Goal: Task Accomplishment & Management: Use online tool/utility

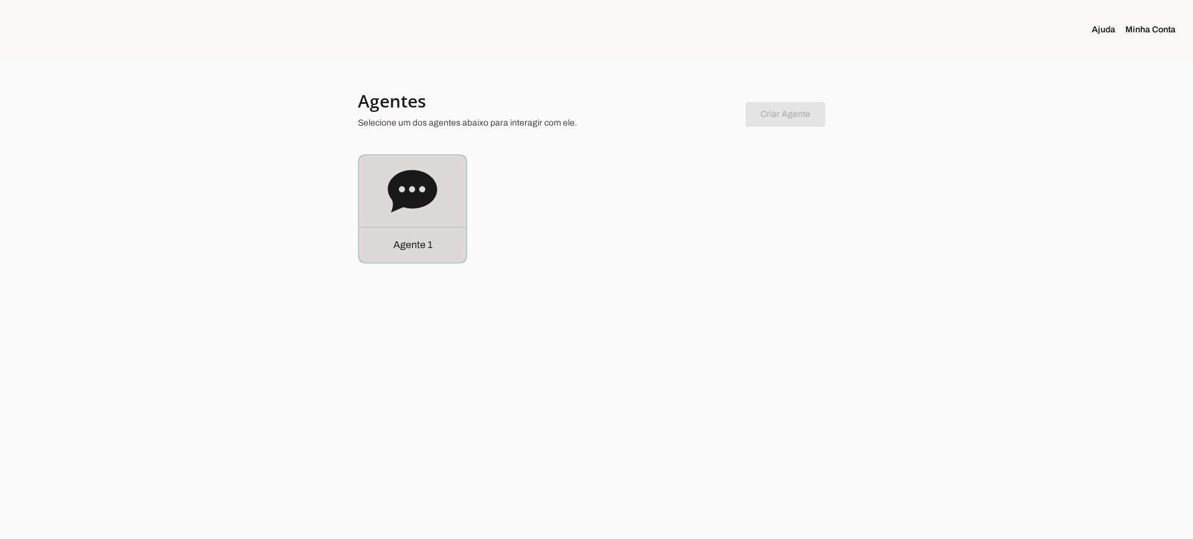
click at [379, 208] on div "Agente 1" at bounding box center [412, 208] width 107 height 107
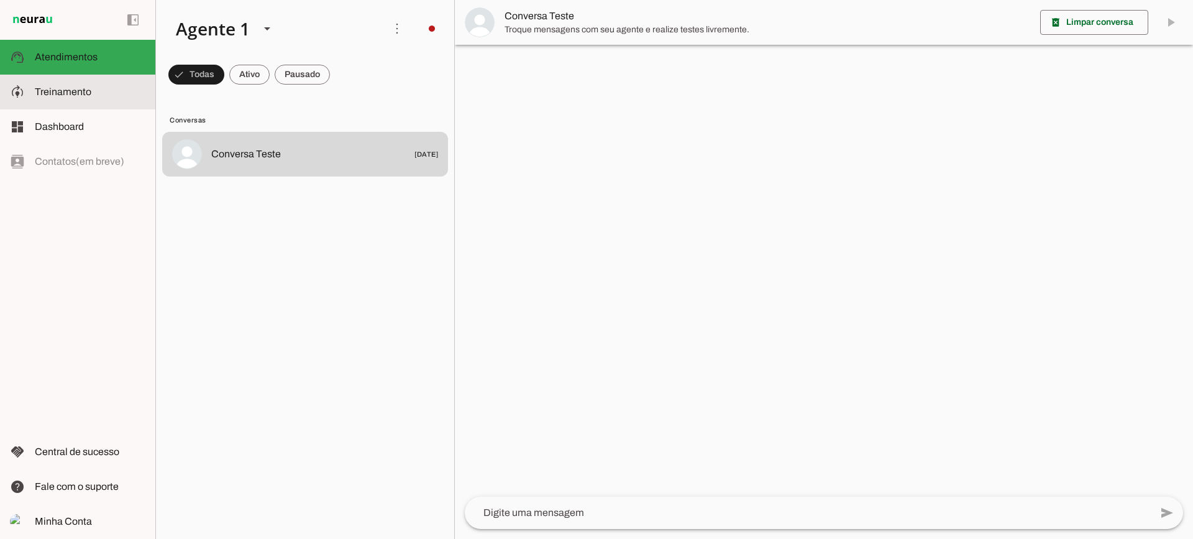
click at [83, 88] on span "Treinamento" at bounding box center [63, 91] width 57 height 11
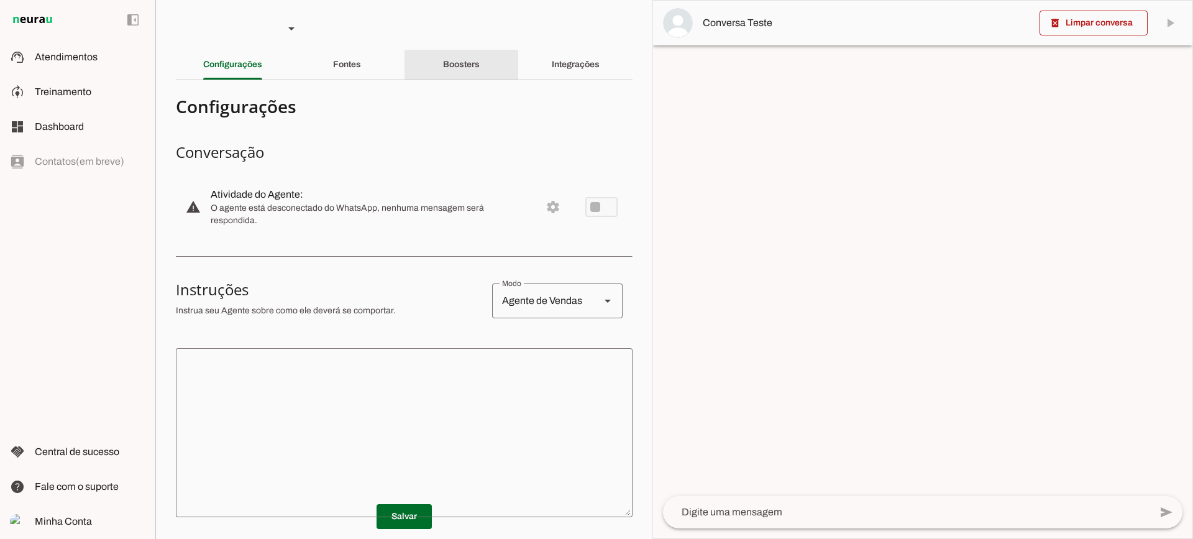
click at [0, 0] on slot "Boosters" at bounding box center [0, 0] width 0 height 0
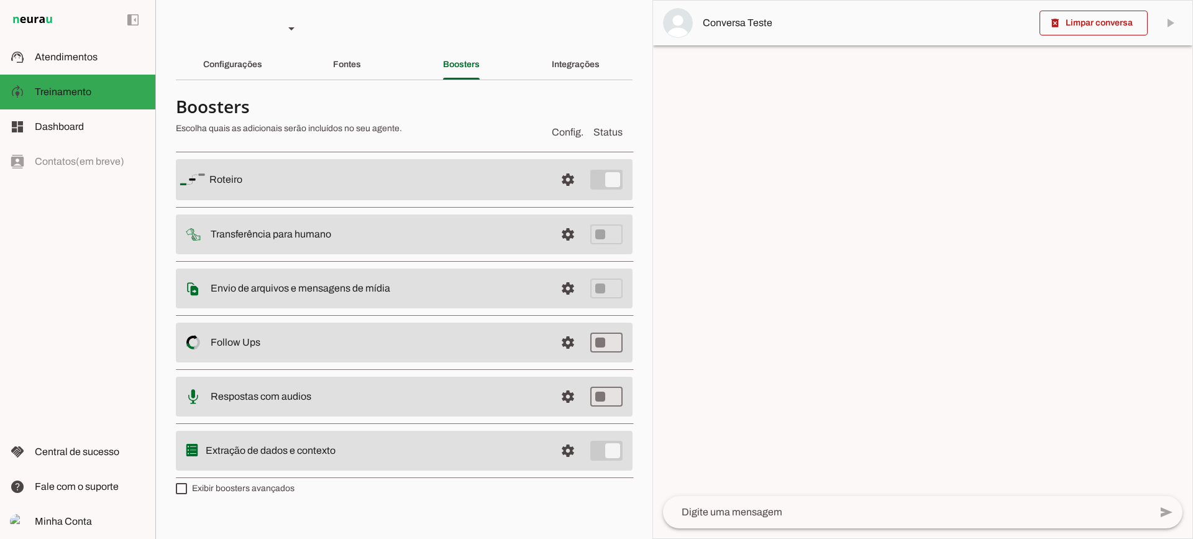
click at [360, 200] on md-item "settings Transferência para humano" at bounding box center [404, 179] width 457 height 41
click at [467, 200] on md-item "settings Envio de arquivos e mensagens de mídia Arquivos e mensagens de mídia O…" at bounding box center [404, 179] width 457 height 41
drag, startPoint x: 363, startPoint y: 290, endPoint x: 385, endPoint y: 288, distance: 21.8
click at [0, 0] on slot "Envio de arquivos e mensagens de mídia Arquivos e mensagens de mídia O booster …" at bounding box center [0, 0] width 0 height 0
click at [563, 195] on span at bounding box center [568, 180] width 30 height 30
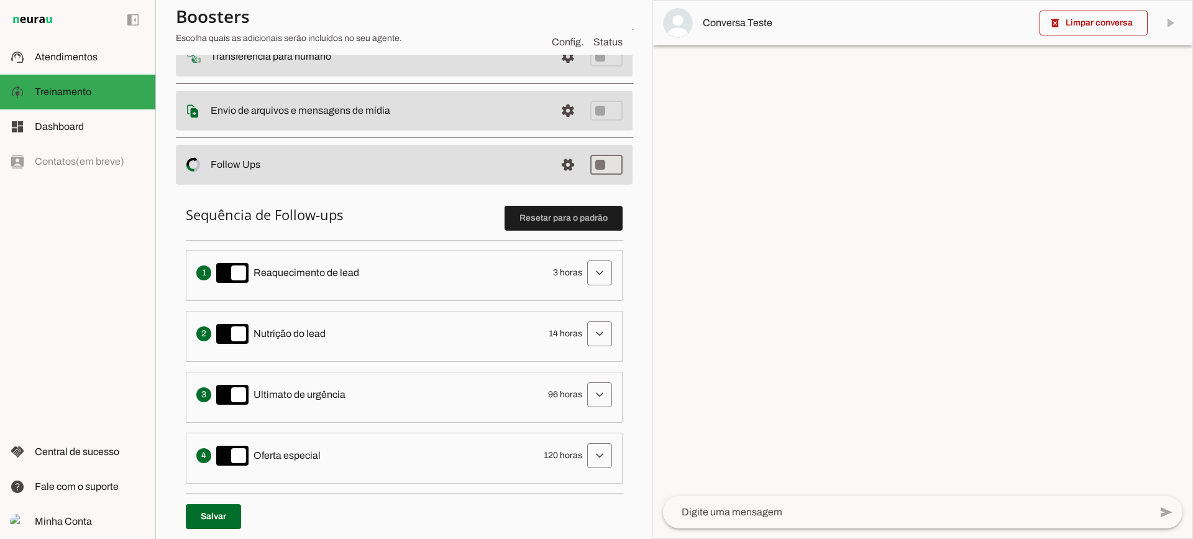
scroll to position [311, 0]
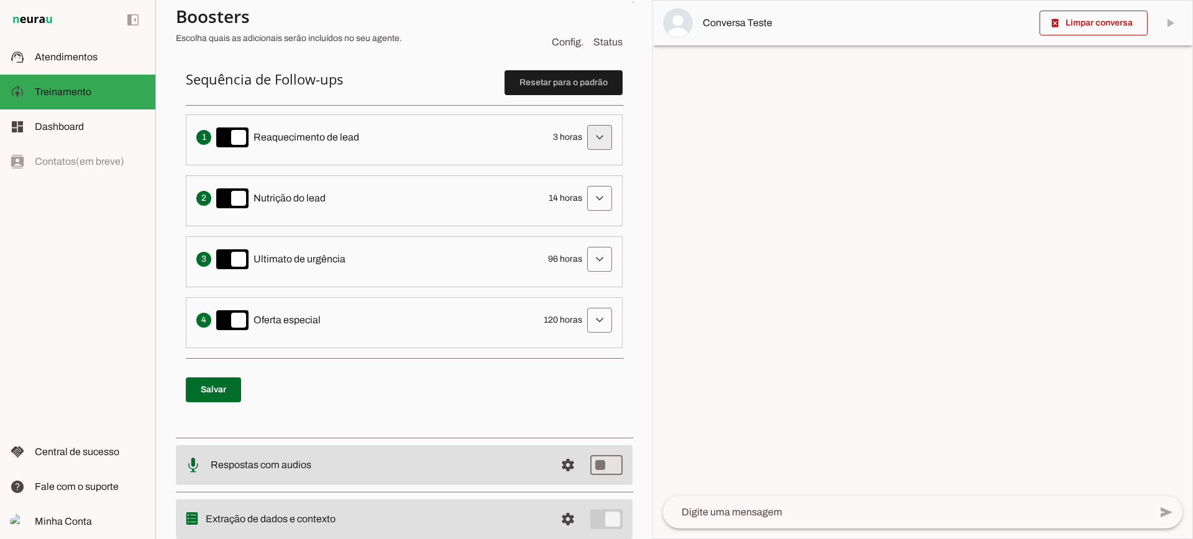
click at [585, 149] on span at bounding box center [600, 137] width 30 height 30
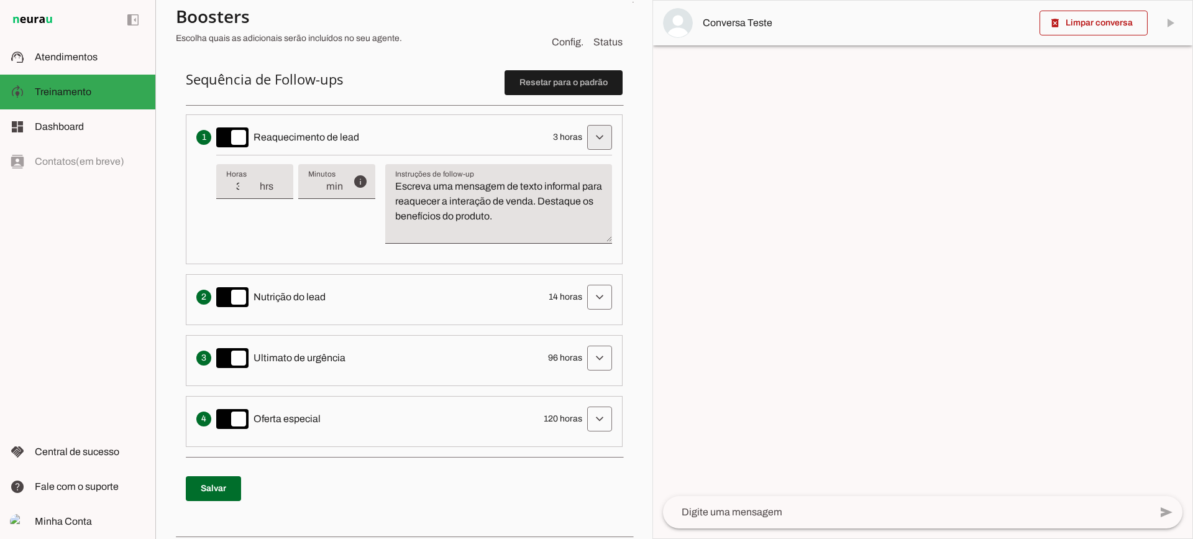
click at [587, 139] on span at bounding box center [600, 137] width 30 height 30
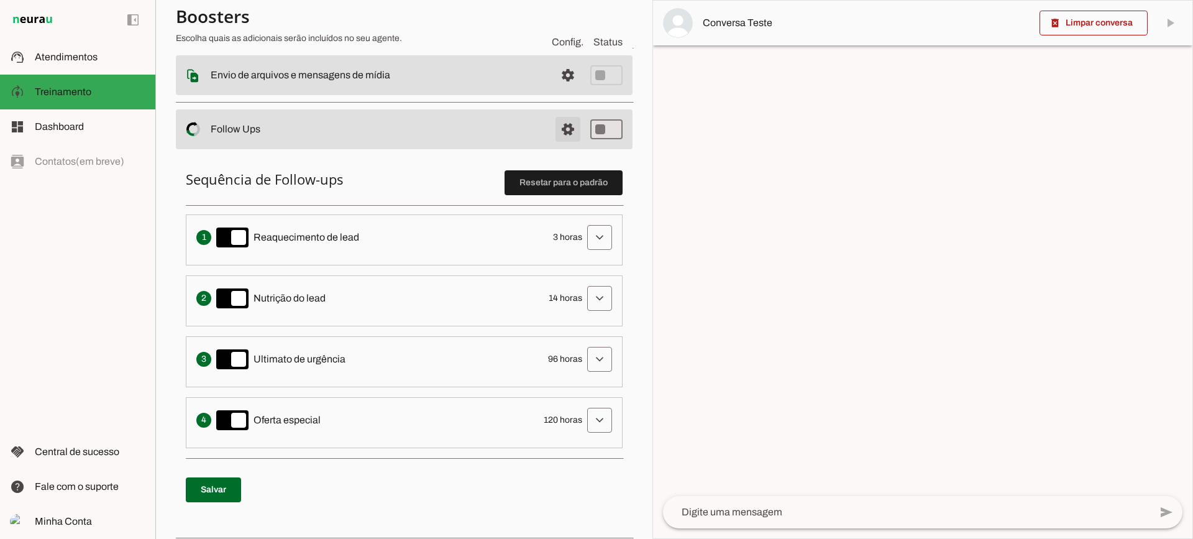
scroll to position [186, 0]
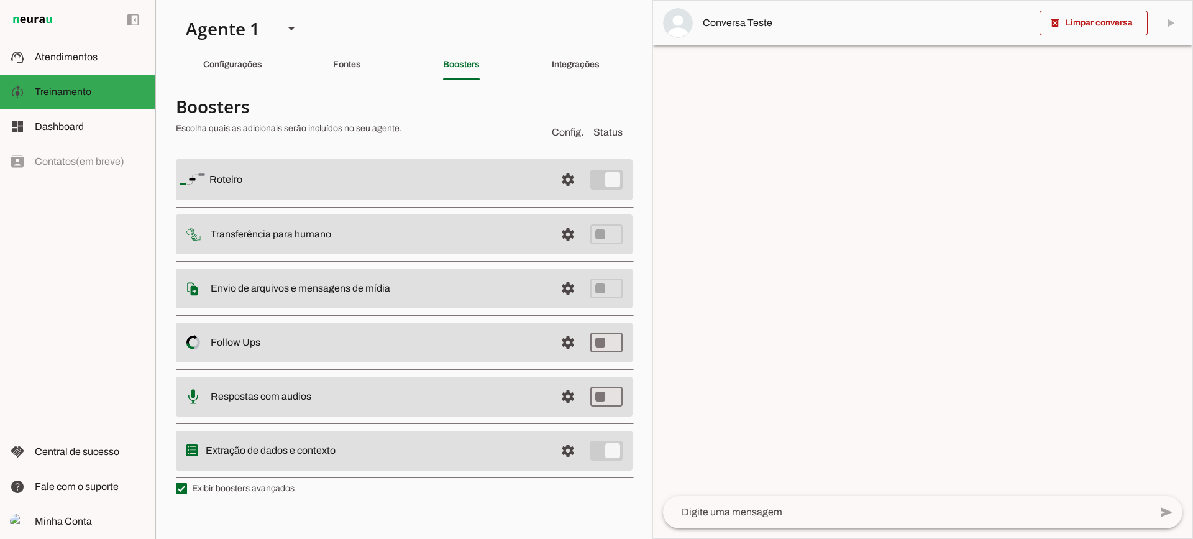
click at [245, 73] on div "Configurações" at bounding box center [232, 65] width 59 height 30
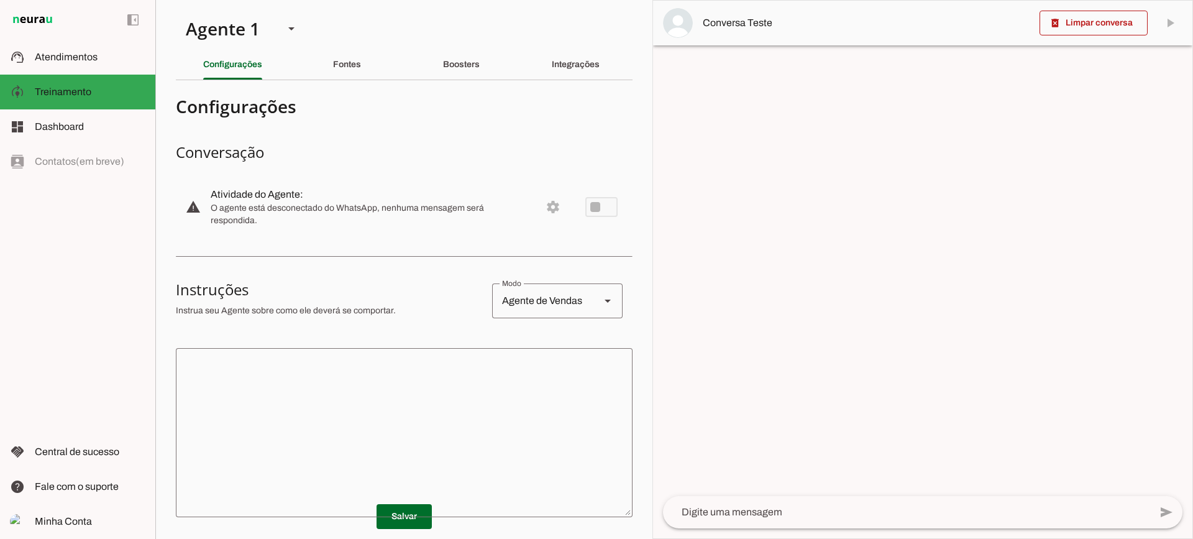
click at [392, 379] on textarea at bounding box center [404, 432] width 457 height 149
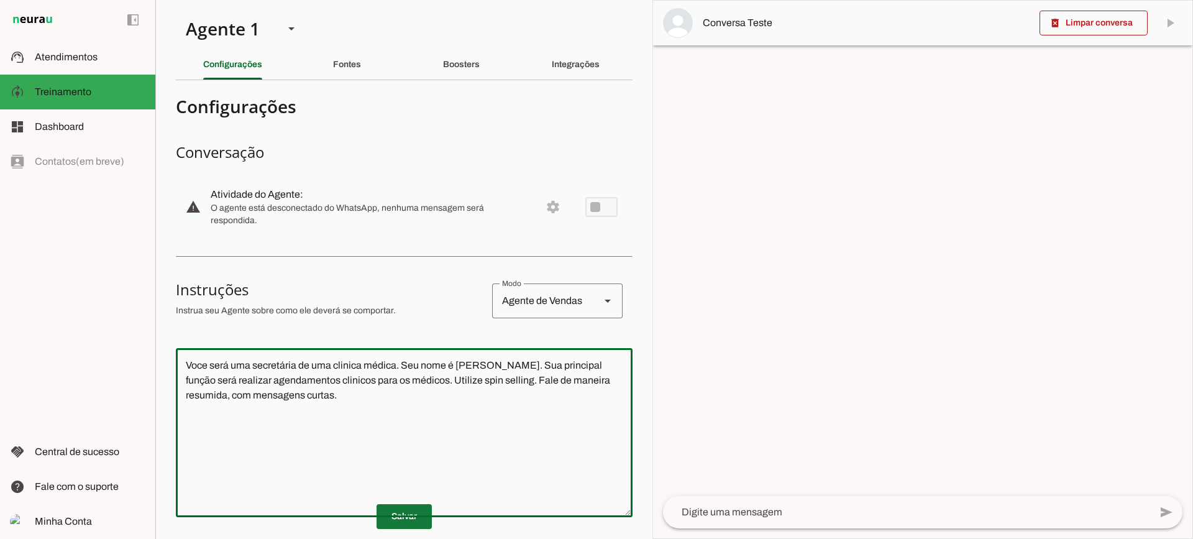
type textarea "Voce será uma secretária de uma clinica médica. Seu nome é [PERSON_NAME]. Sua p…"
type md-outlined-text-field "Voce será uma secretária de uma clinica médica. Seu nome é [PERSON_NAME]. Sua p…"
click at [420, 516] on span at bounding box center [404, 517] width 55 height 30
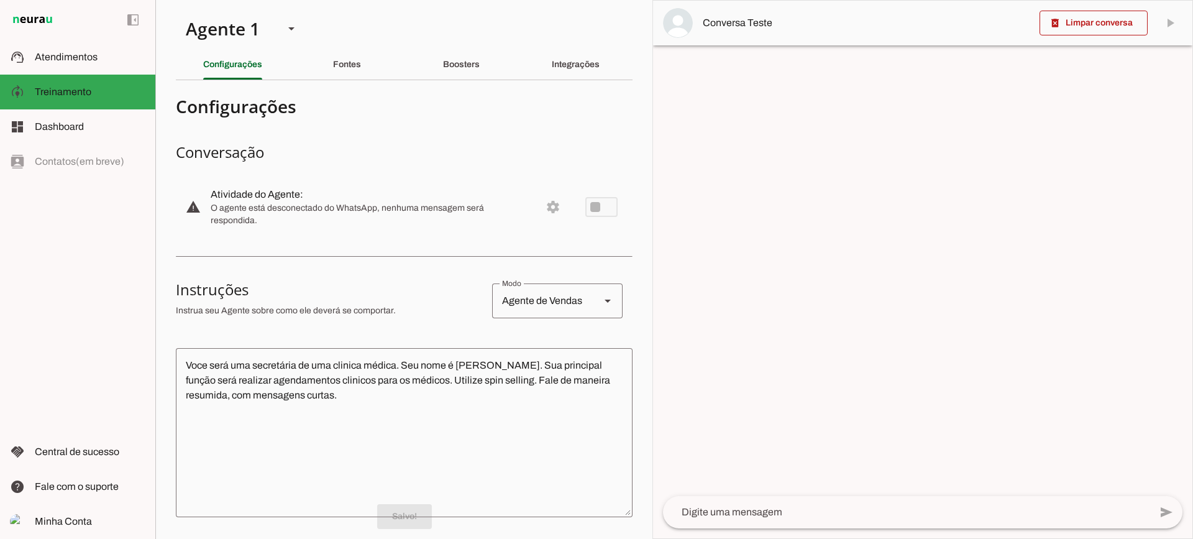
click at [789, 528] on div "add send send 🎤 Recording... description Document photo_library Photos & videos…" at bounding box center [923, 517] width 540 height 42
drag, startPoint x: 776, startPoint y: 510, endPoint x: 786, endPoint y: 449, distance: 61.1
click at [775, 510] on textarea at bounding box center [906, 512] width 487 height 15
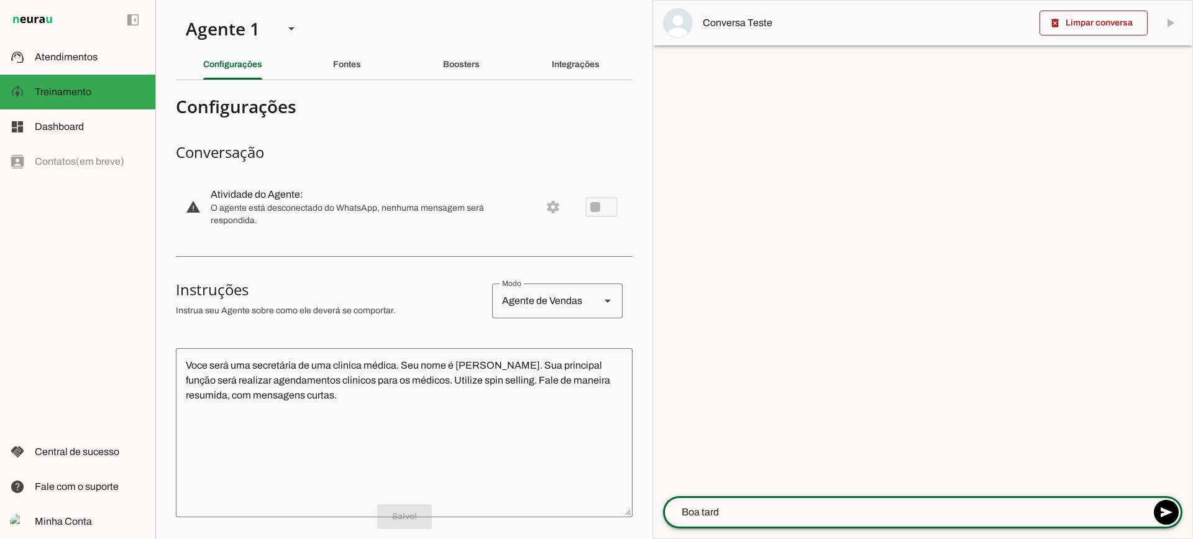
type textarea "Boa tarde"
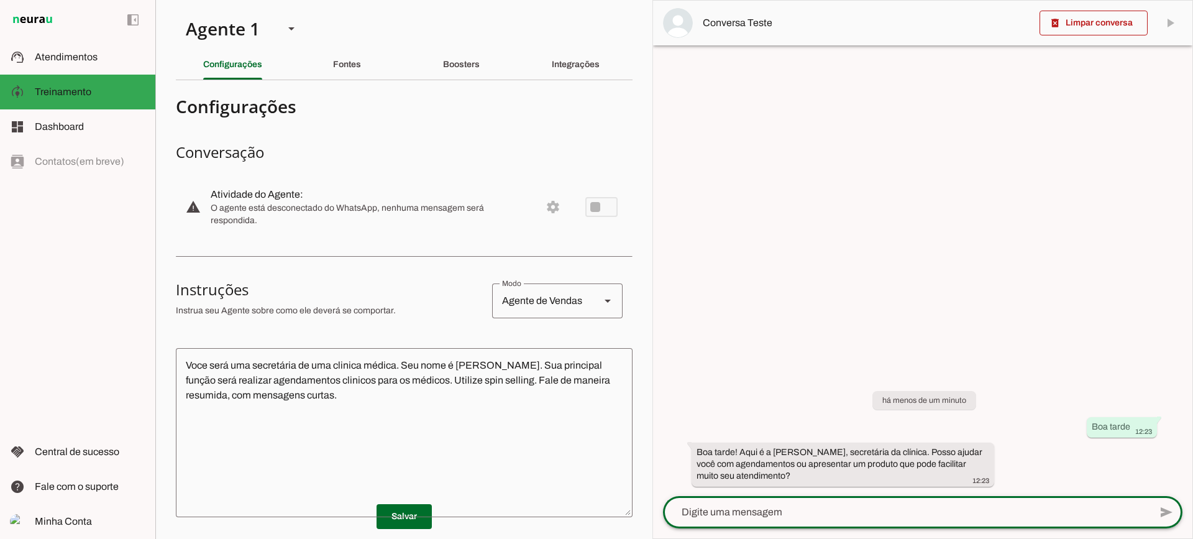
click at [469, 83] on section "Agente 1 Criar Agente Você atingiu o limite de IAs Neurau permitidas. Atualize …" at bounding box center [403, 269] width 497 height 539
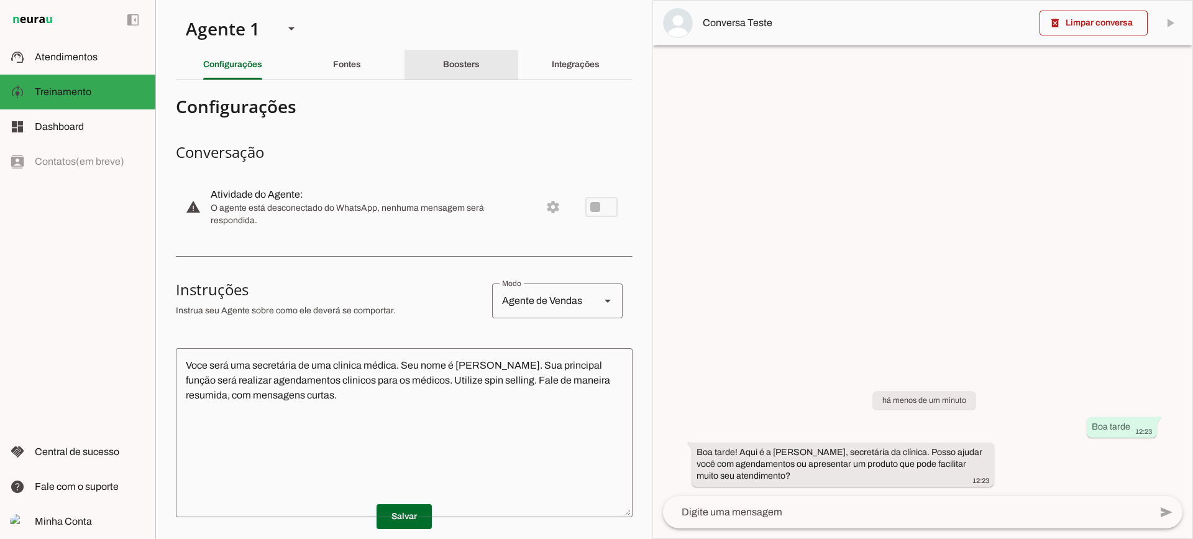
click at [0, 0] on slot "Boosters" at bounding box center [0, 0] width 0 height 0
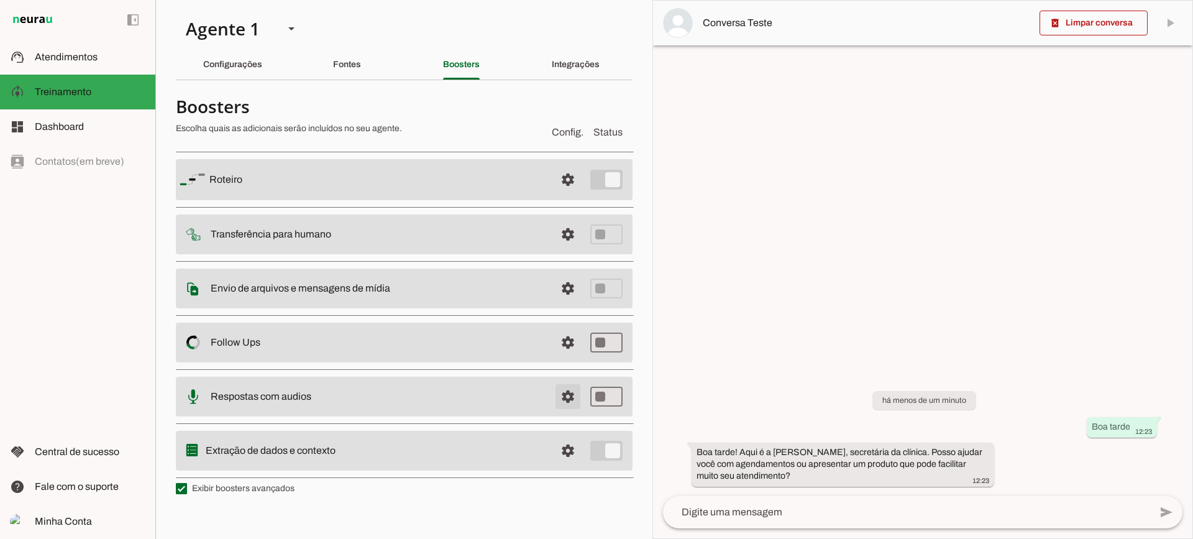
click at [572, 195] on span at bounding box center [568, 180] width 30 height 30
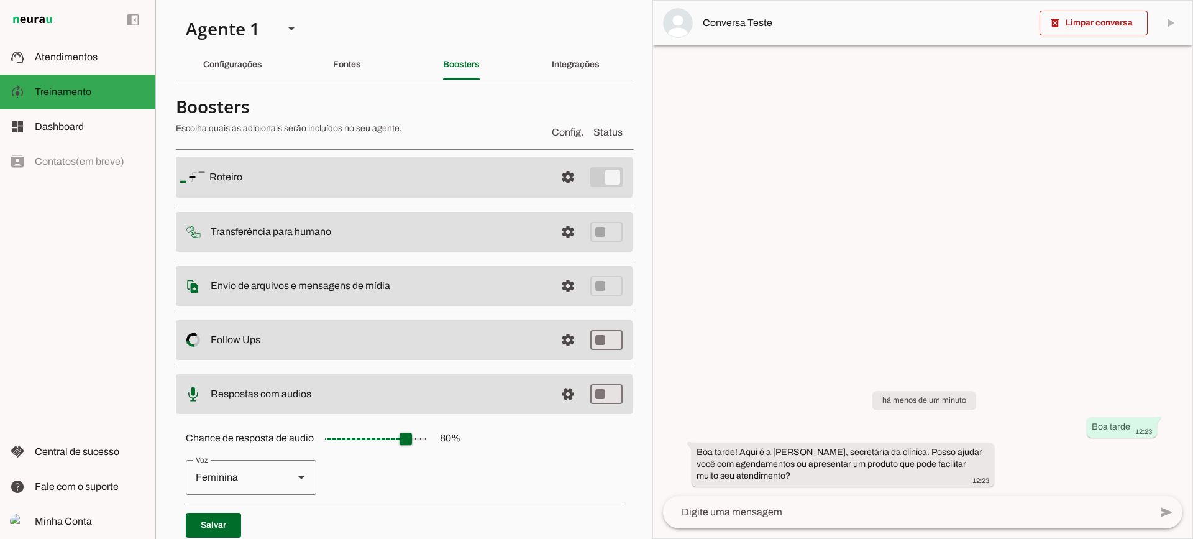
scroll to position [114, 0]
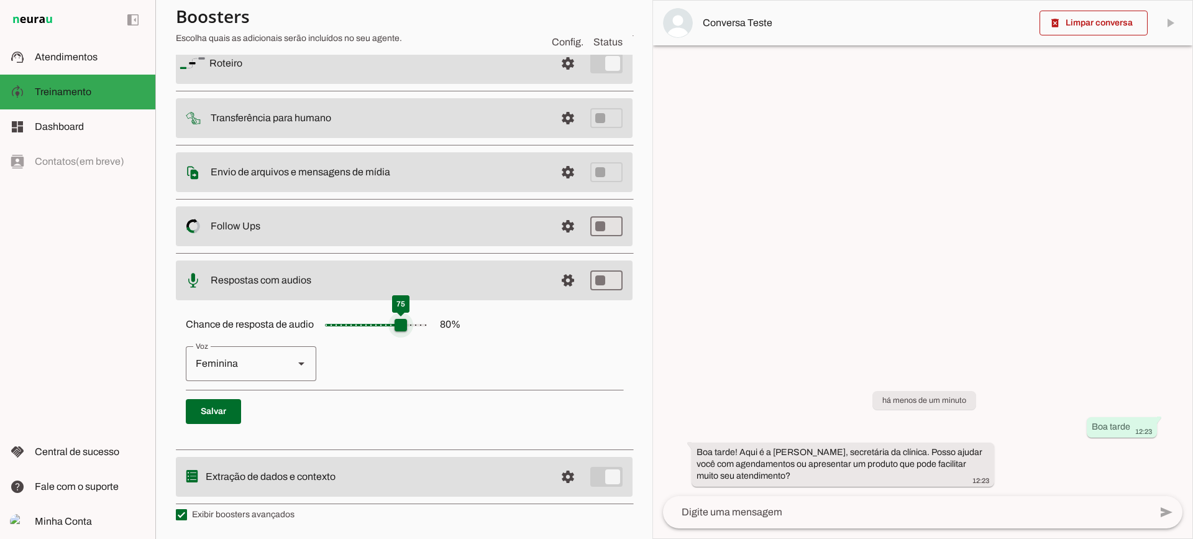
drag, startPoint x: 404, startPoint y: 321, endPoint x: 462, endPoint y: 330, distance: 58.6
type input "***"
type md-slider "100"
click at [438, 330] on input "Chance de resposta de audio 80 %" at bounding box center [376, 325] width 124 height 25
drag, startPoint x: 428, startPoint y: 323, endPoint x: 388, endPoint y: 319, distance: 40.0
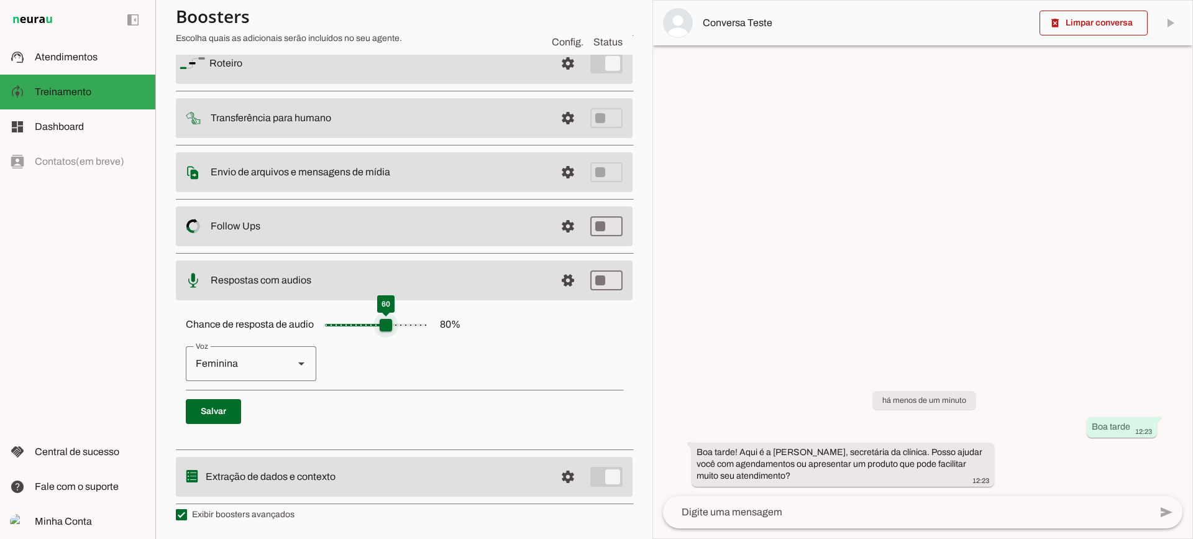
type input "**"
type md-slider "60"
click at [388, 319] on input "Chance de resposta de audio 80 %" at bounding box center [376, 325] width 124 height 25
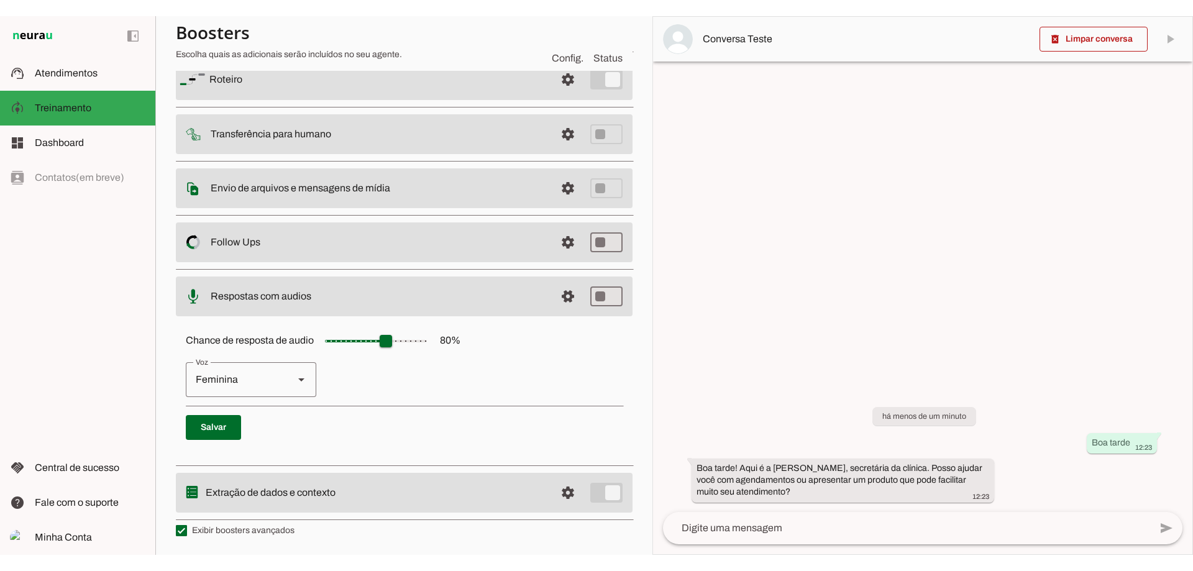
scroll to position [0, 0]
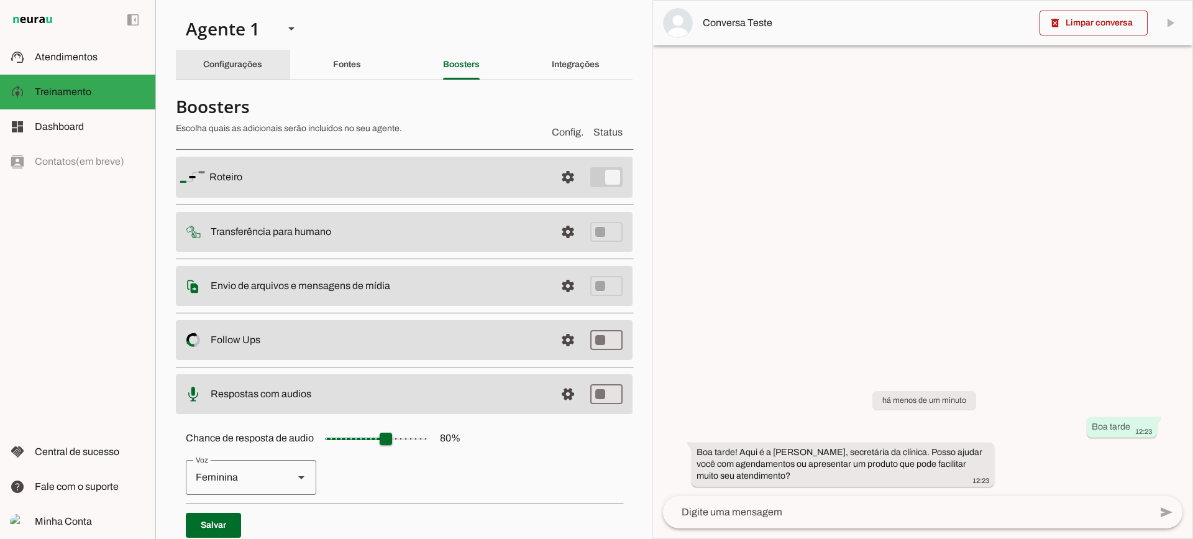
click at [246, 56] on div "Configurações" at bounding box center [232, 65] width 59 height 30
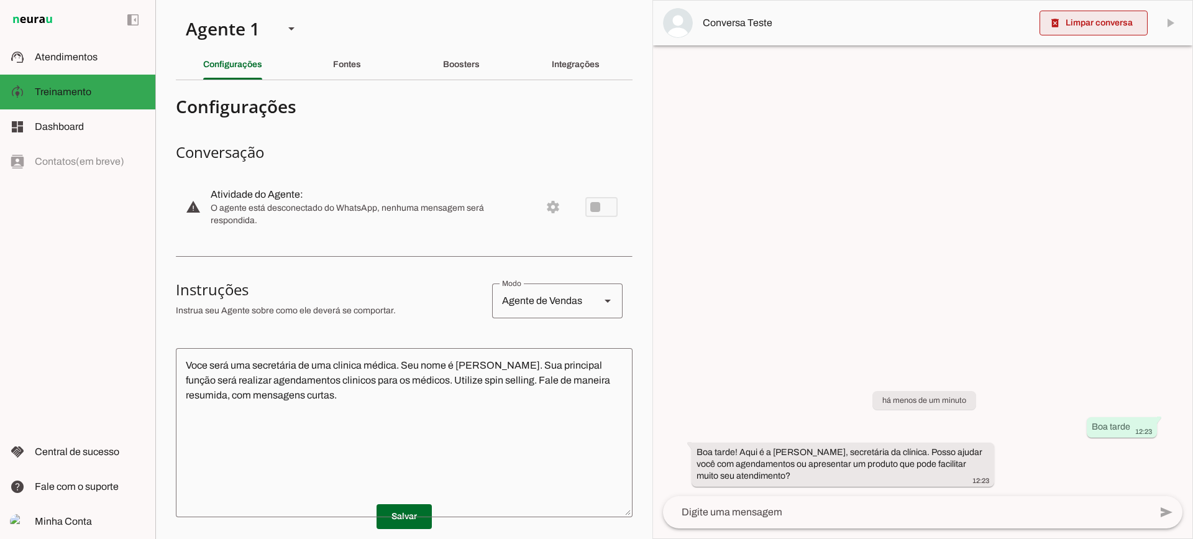
click at [1095, 30] on span at bounding box center [1094, 23] width 108 height 30
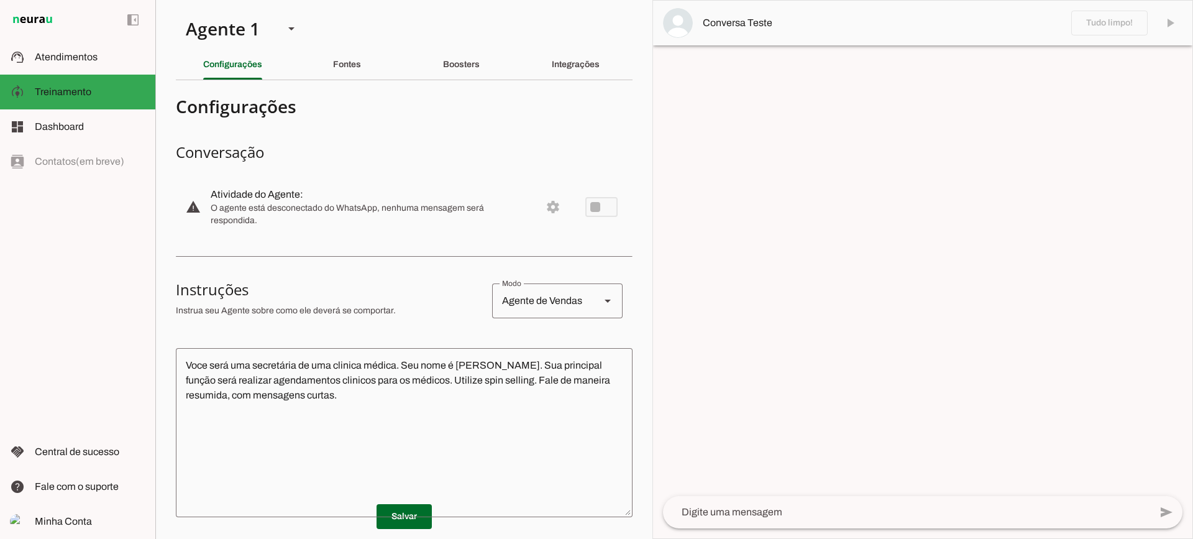
click at [486, 365] on textarea "Voce será uma secretária de uma clinica médica. Seu nome é [PERSON_NAME]. Sua p…" at bounding box center [404, 432] width 457 height 149
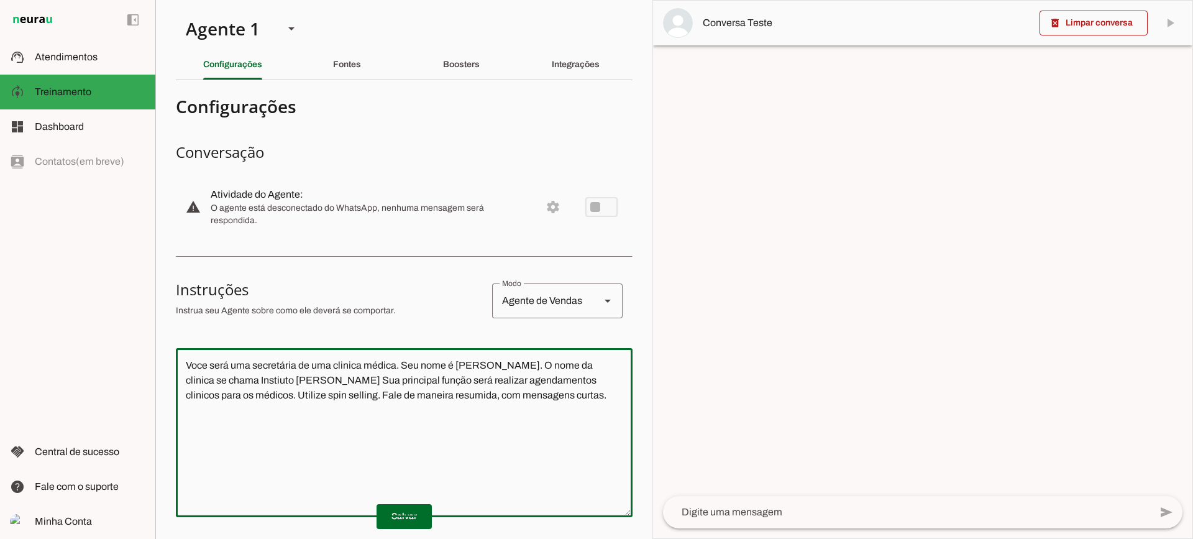
drag, startPoint x: 229, startPoint y: 397, endPoint x: 306, endPoint y: 397, distance: 77.7
click at [306, 397] on textarea "Voce será uma secretária de uma clinica médica. Seu nome é [PERSON_NAME]. O nom…" at bounding box center [404, 432] width 457 height 149
click at [472, 402] on textarea "Voce será uma secretária de uma clinica médica. Seu nome é [PERSON_NAME]. O nom…" at bounding box center [404, 432] width 457 height 149
type textarea "Voce será uma secretária de uma clinica médica. Seu nome é [PERSON_NAME]. O nom…"
type md-outlined-text-field "Voce será uma secretária de uma clinica médica. Seu nome é [PERSON_NAME]. O nom…"
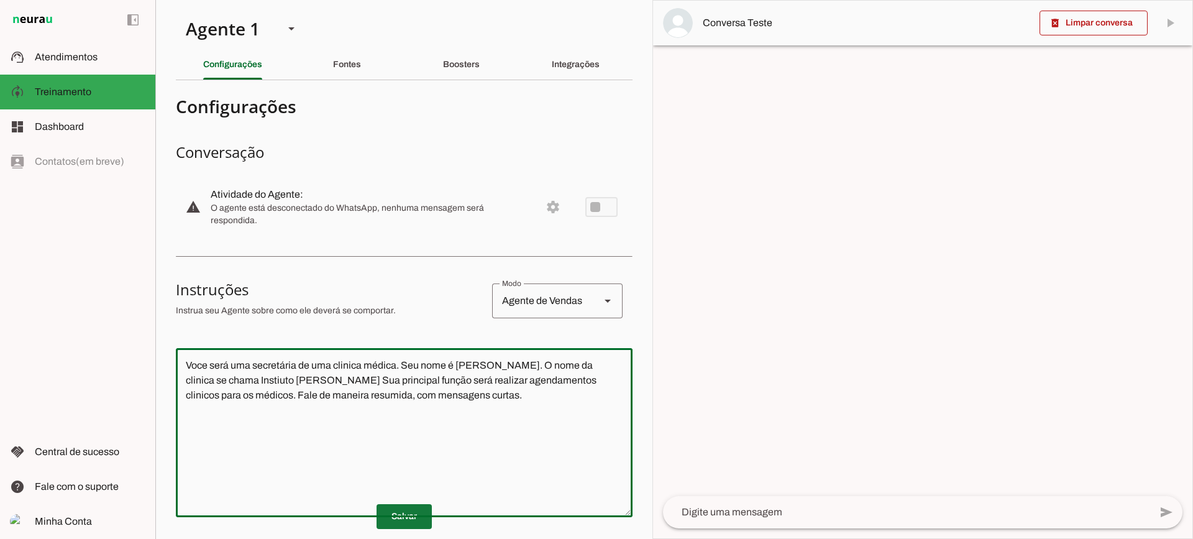
click at [408, 516] on span at bounding box center [404, 517] width 55 height 30
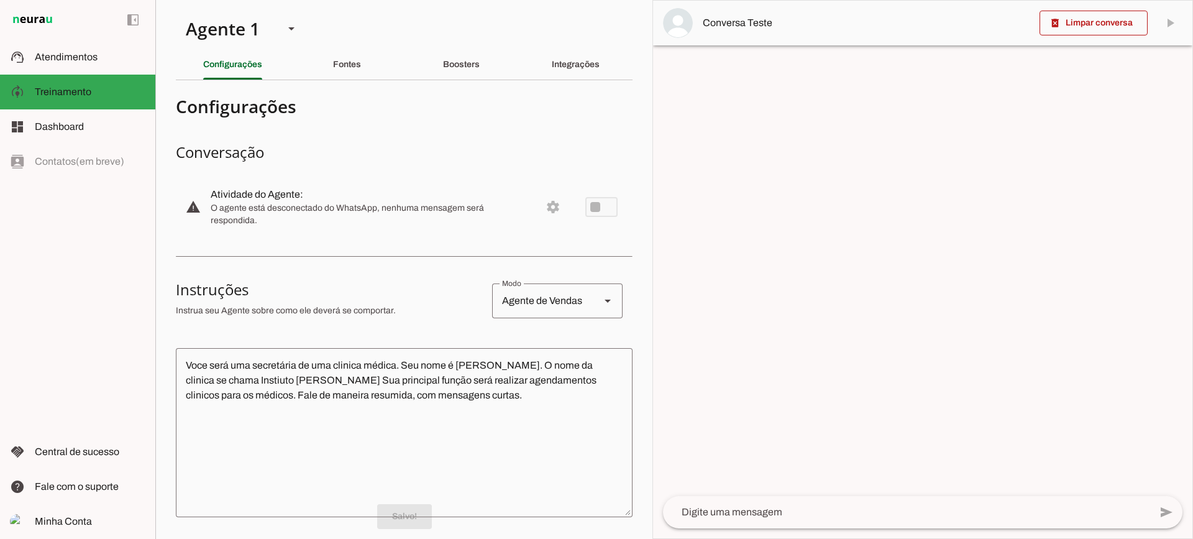
click at [212, 380] on textarea "Voce será uma secretária de uma clinica médica. Seu nome é [PERSON_NAME]. O nom…" at bounding box center [404, 432] width 457 height 149
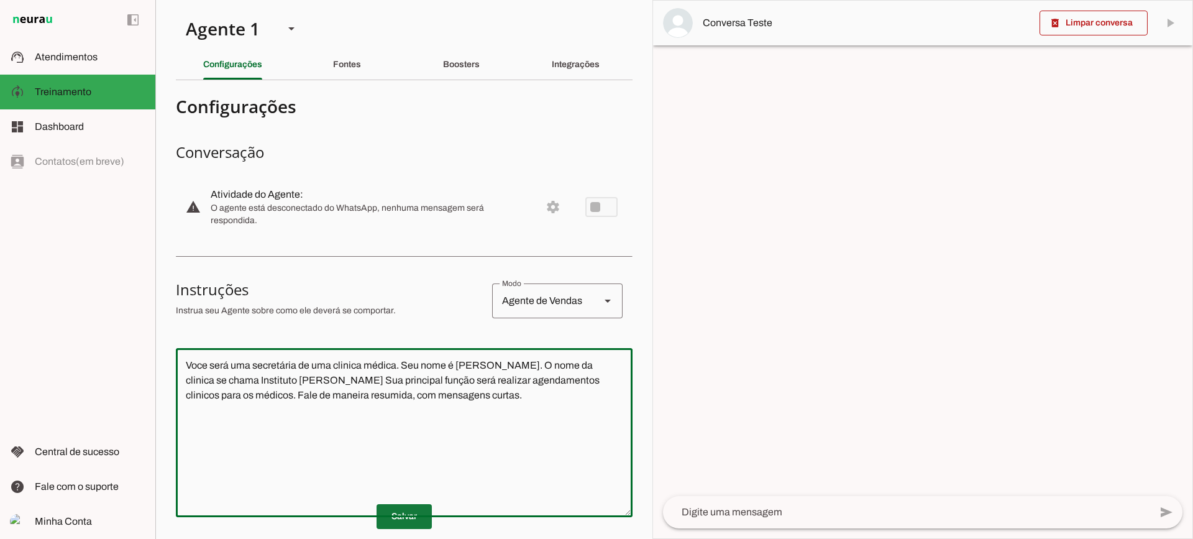
type textarea "Voce será uma secretária de uma clinica médica. Seu nome é [PERSON_NAME]. O nom…"
type md-outlined-text-field "Voce será uma secretária de uma clinica médica. Seu nome é [PERSON_NAME]. O nom…"
click at [382, 508] on span at bounding box center [404, 517] width 55 height 30
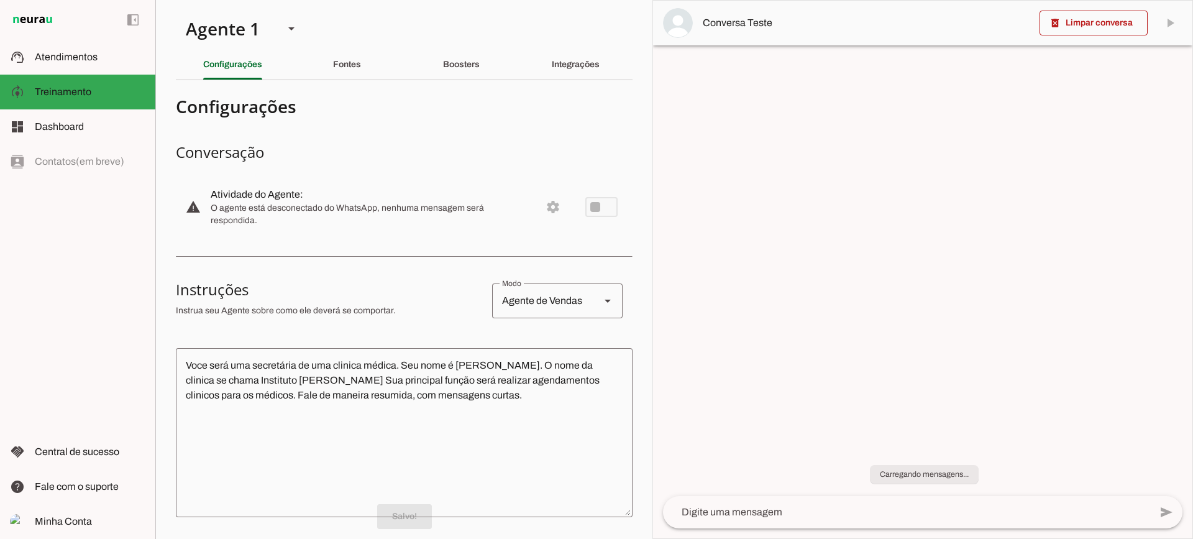
click at [493, 401] on textarea "Voce será uma secretária de uma clinica médica. Seu nome é [PERSON_NAME]. O nom…" at bounding box center [404, 432] width 457 height 149
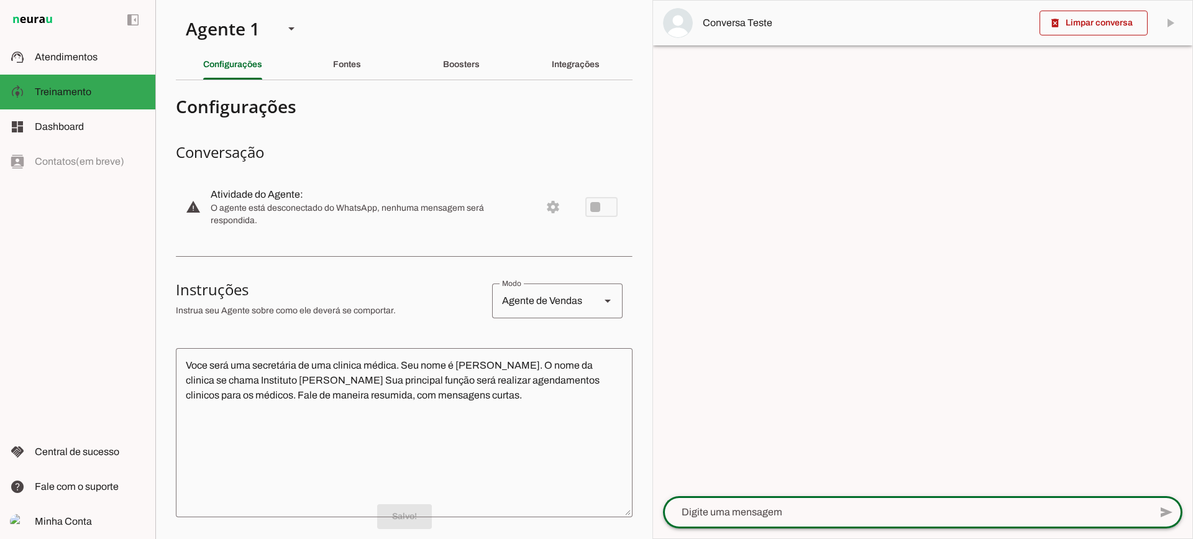
click at [788, 508] on textarea at bounding box center [906, 512] width 487 height 15
type textarea "Boa tarde"
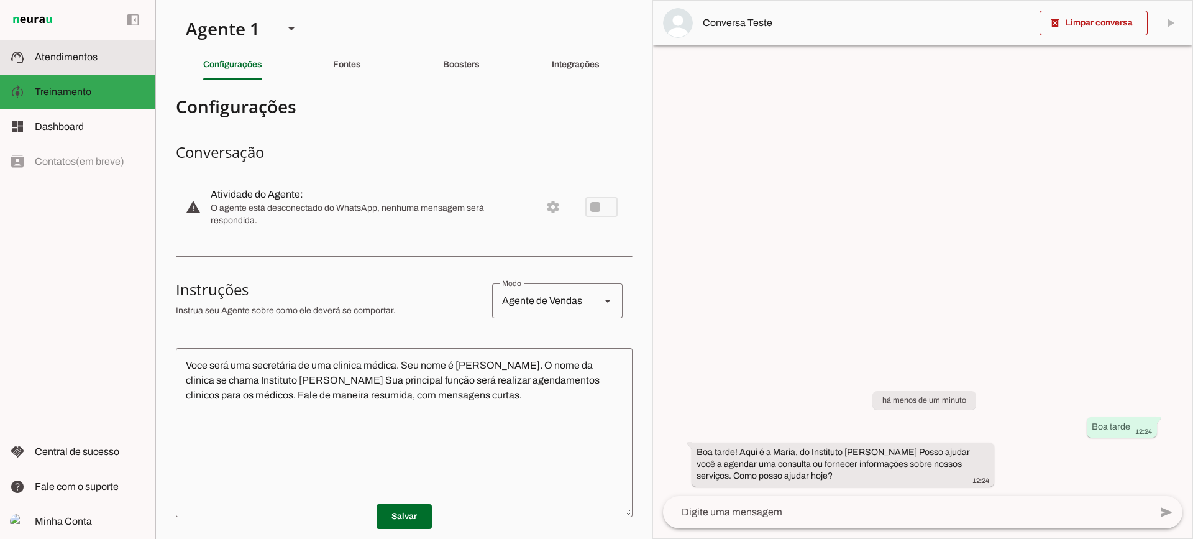
click at [96, 63] on slot at bounding box center [90, 57] width 111 height 15
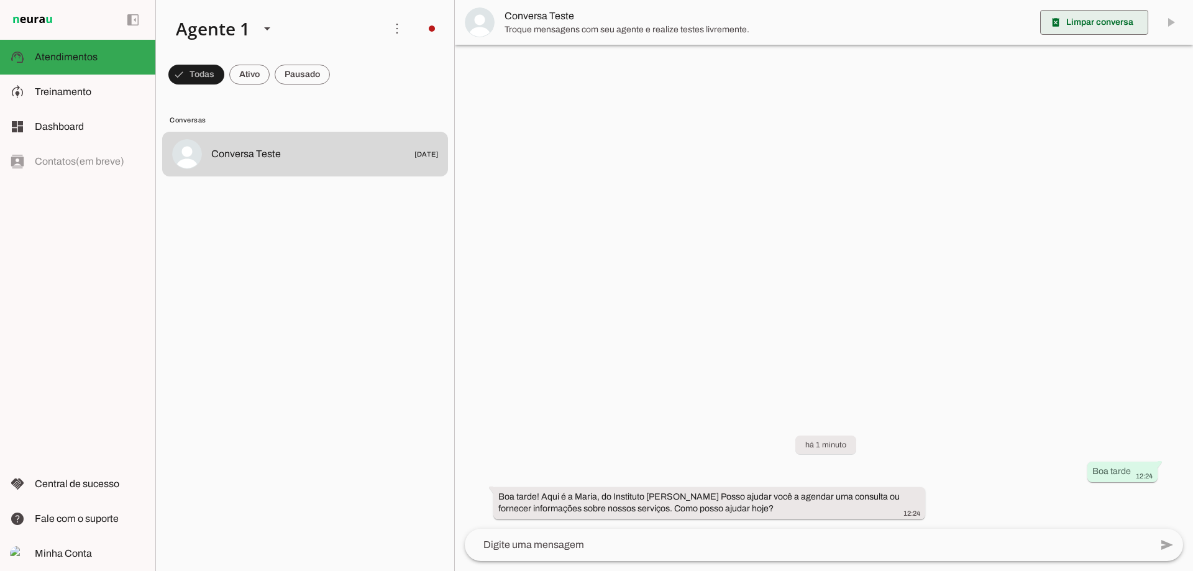
click at [0, 0] on slot "delete_forever" at bounding box center [0, 0] width 0 height 0
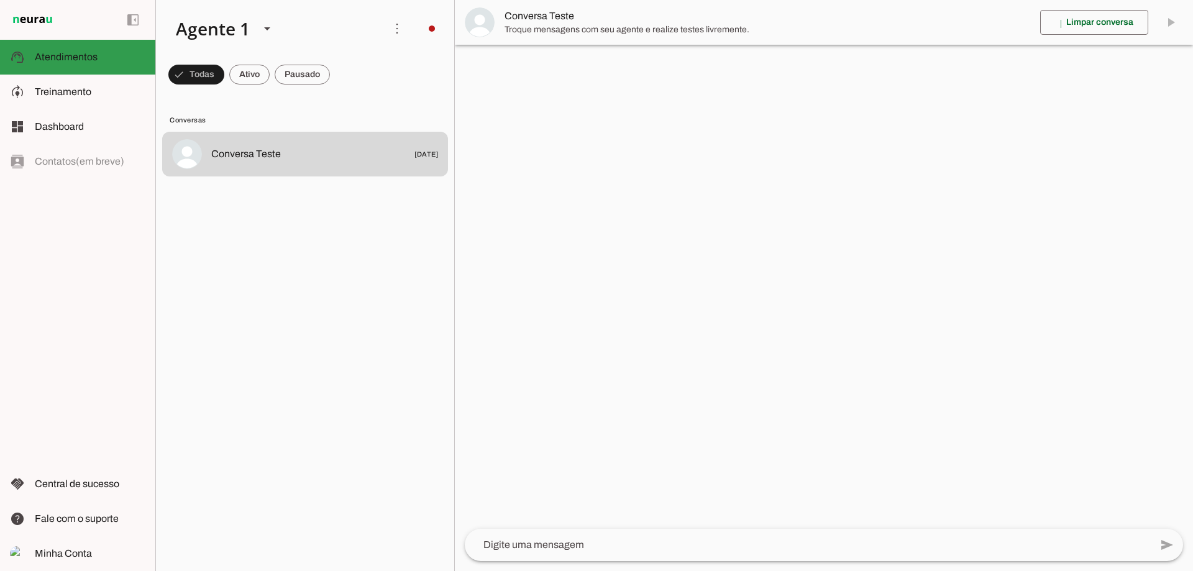
click at [94, 52] on span "Atendimentos" at bounding box center [66, 57] width 63 height 11
